Goal: Task Accomplishment & Management: Manage account settings

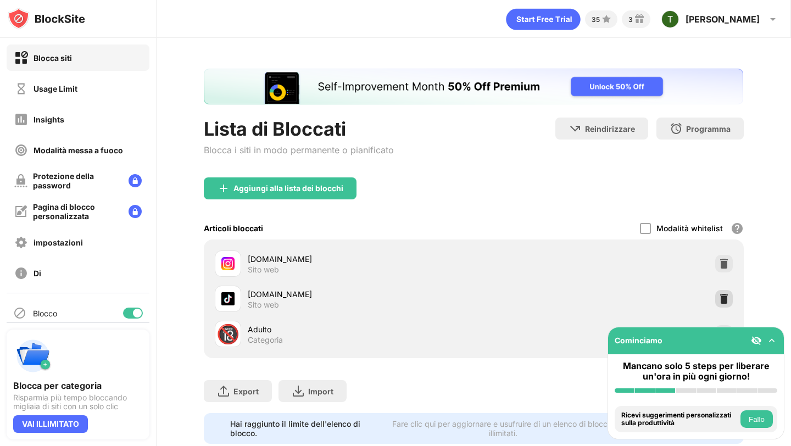
click at [725, 295] on img at bounding box center [724, 298] width 11 height 11
